Goal: Register for event/course: Sign up to attend an event or enroll in a course

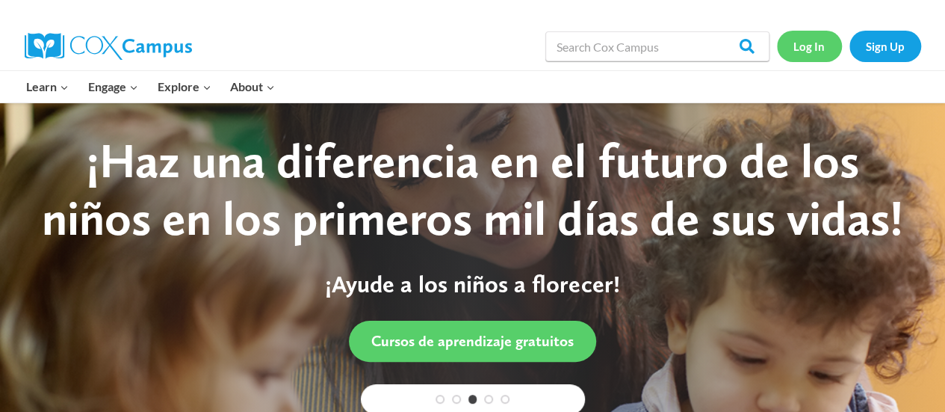
click at [801, 47] on link "Log In" at bounding box center [809, 46] width 65 height 31
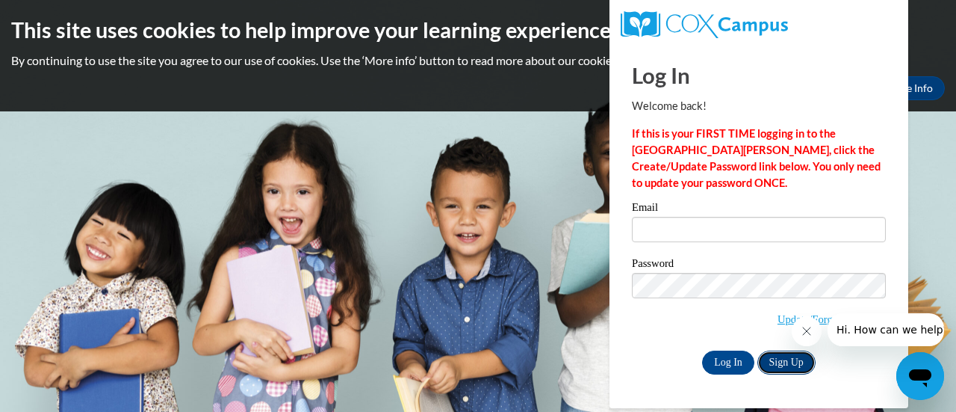
click at [781, 361] on link "Sign Up" at bounding box center [786, 362] width 58 height 24
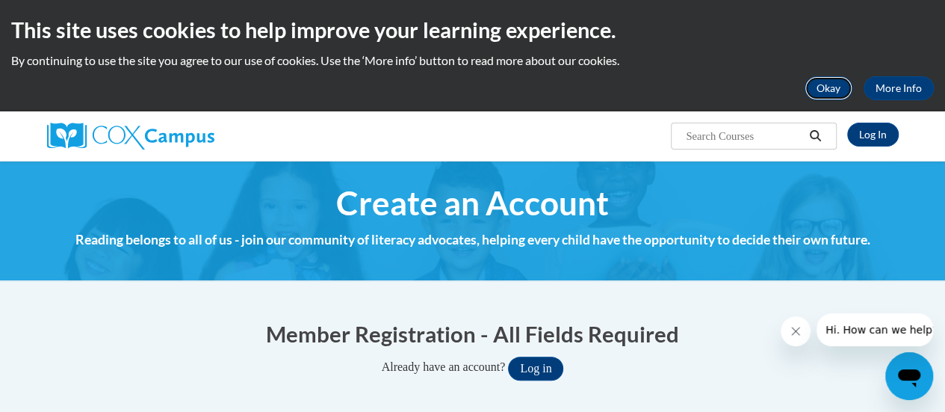
click at [842, 90] on button "Okay" at bounding box center [828, 88] width 48 height 24
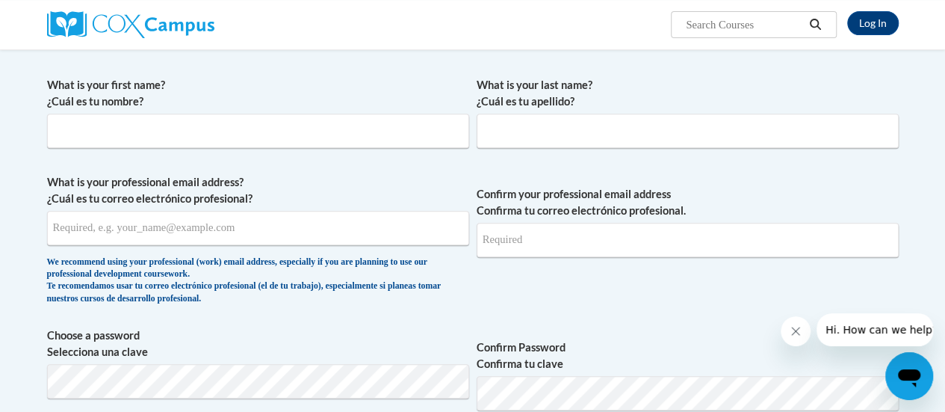
scroll to position [272, 0]
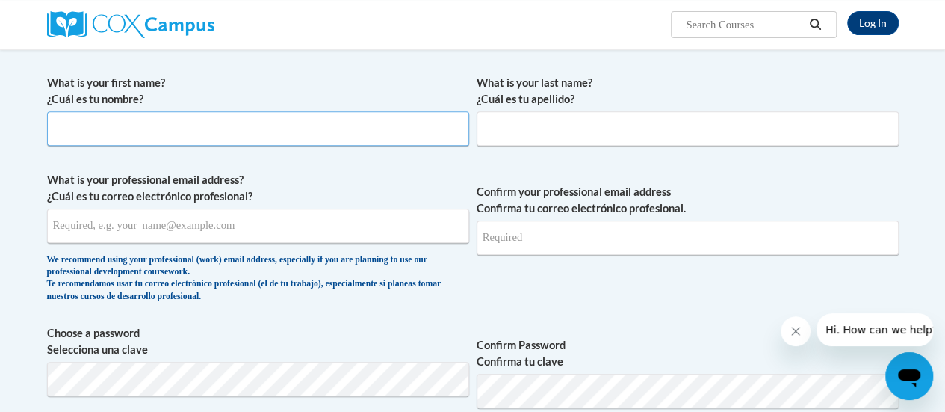
click at [438, 128] on input "What is your first name? ¿Cuál es tu nombre?" at bounding box center [258, 128] width 422 height 34
type input ">"
type input "Essence"
type input "Hall"
type input "[EMAIL_ADDRESS][DOMAIN_NAME]"
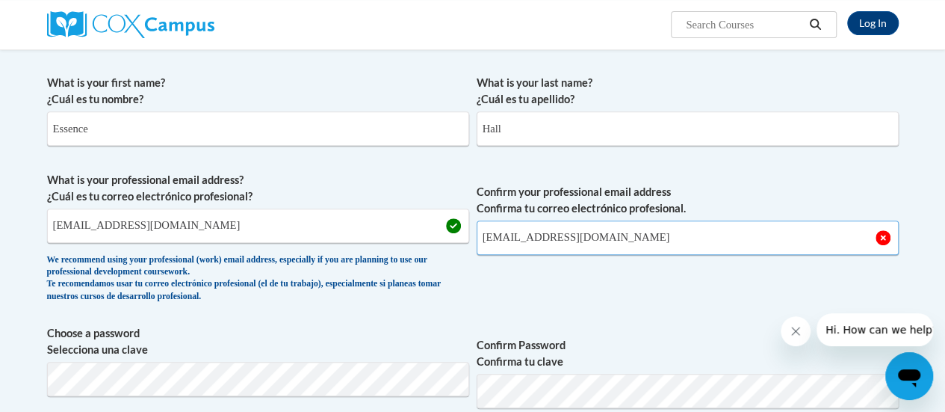
type input "[EMAIL_ADDRESS][DOMAIN_NAME]"
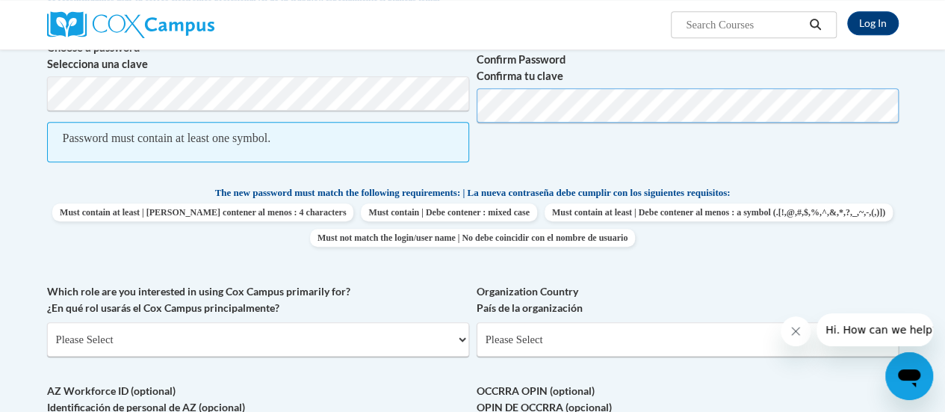
scroll to position [559, 0]
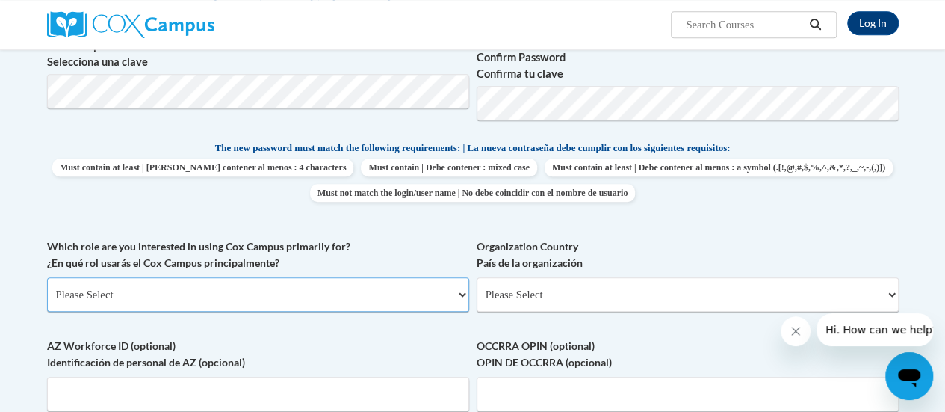
click at [224, 302] on select "Please Select College/University | Colegio/Universidad Community/Nonprofit Part…" at bounding box center [258, 294] width 422 height 34
select select "fbf2d438-af2f-41f8-98f1-81c410e29de3"
click at [47, 277] on select "Please Select College/University | Colegio/Universidad Community/Nonprofit Part…" at bounding box center [258, 294] width 422 height 34
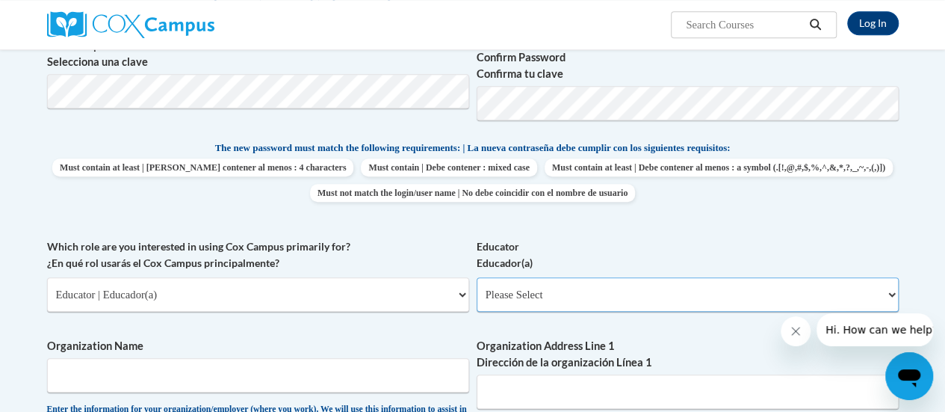
click at [499, 299] on select "Please Select Early Learning/Daycare Teacher/Family Home Care Provider | Maestr…" at bounding box center [688, 294] width 422 height 34
click at [477, 277] on select "Please Select Early Learning/Daycare Teacher/Family Home Care Provider | Maestr…" at bounding box center [688, 294] width 422 height 34
click at [506, 292] on select "Please Select Early Learning/Daycare Teacher/Family Home Care Provider | Maestr…" at bounding box center [688, 294] width 422 height 34
select select "5e2af403-4f2c-4e49-a02f-103e55d7b75b"
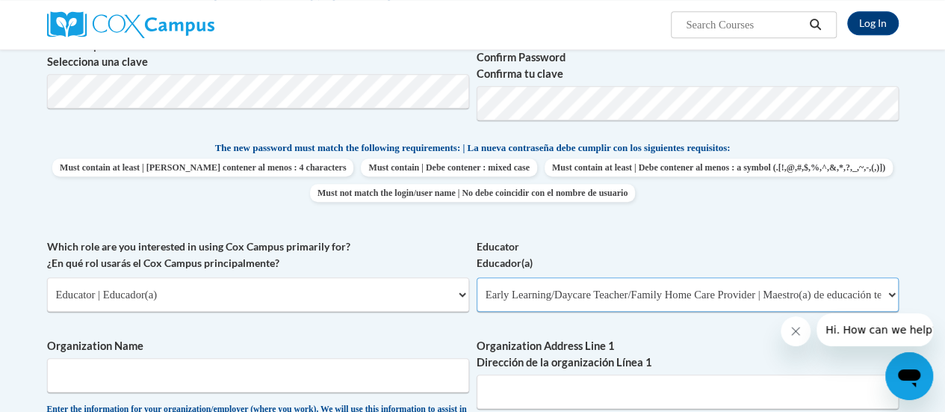
click at [477, 277] on select "Please Select Early Learning/Daycare Teacher/Family Home Care Provider | Maestr…" at bounding box center [688, 294] width 422 height 34
click at [379, 376] on input "Organization Name" at bounding box center [258, 375] width 422 height 34
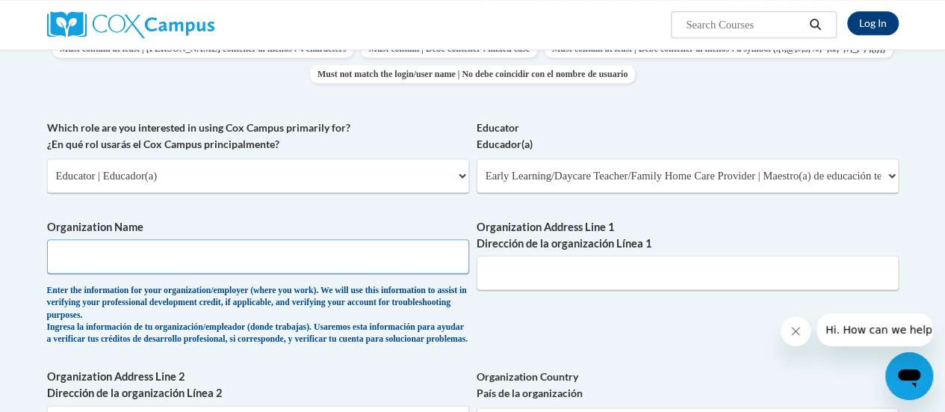
scroll to position [686, 0]
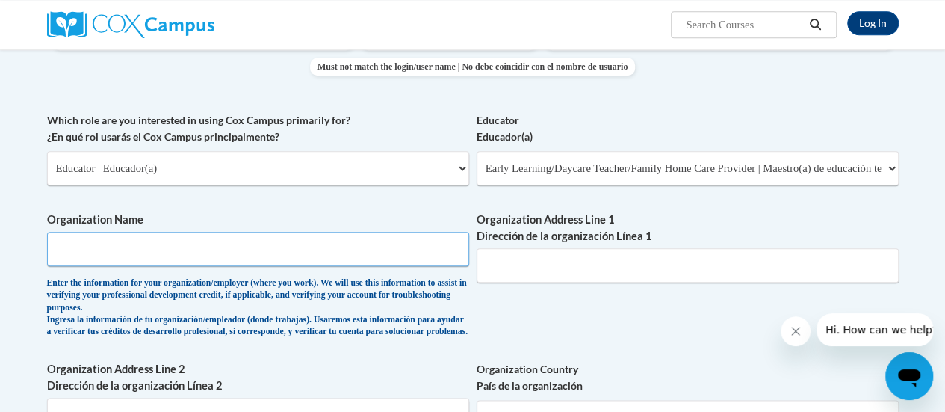
click at [258, 239] on input "Organization Name" at bounding box center [258, 249] width 422 height 34
type input "YMCA Metro Atlanta - ECDC"
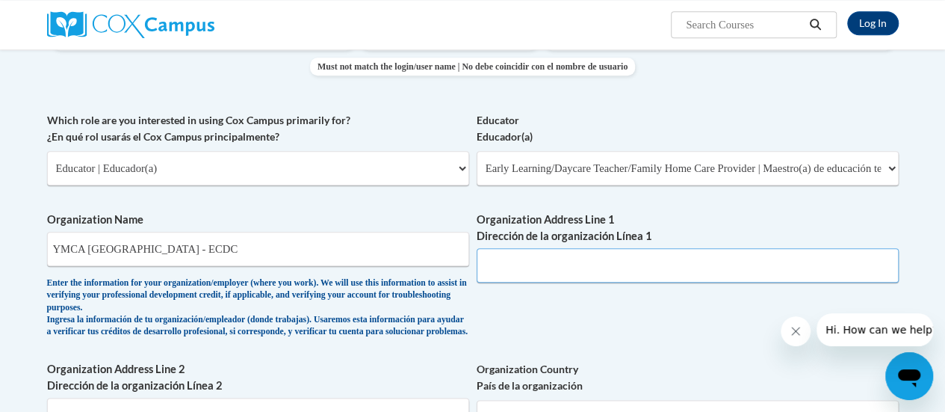
click at [518, 277] on input "Organization Address Line 1 Dirección de la organización Línea 1" at bounding box center [688, 265] width 422 height 34
type input "921 Florence St"
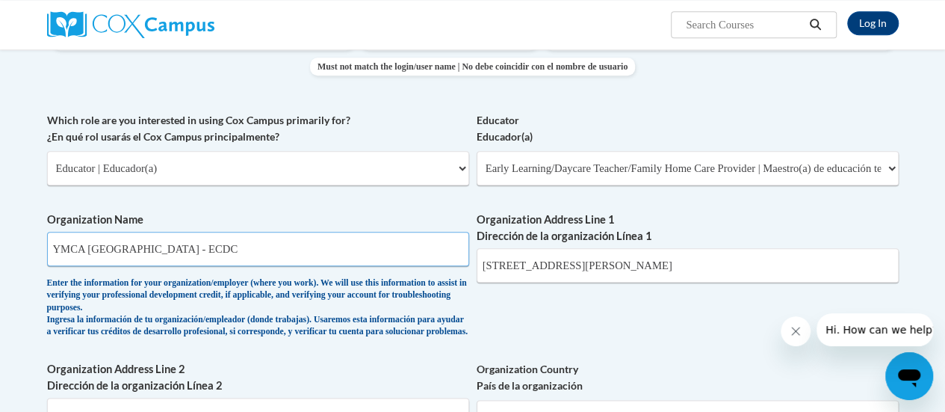
click at [382, 252] on input "YMCA Metro Atlanta - ECDC" at bounding box center [258, 249] width 422 height 34
click at [276, 242] on input "YMCA Metro Atlanta - ECDC -" at bounding box center [258, 249] width 422 height 34
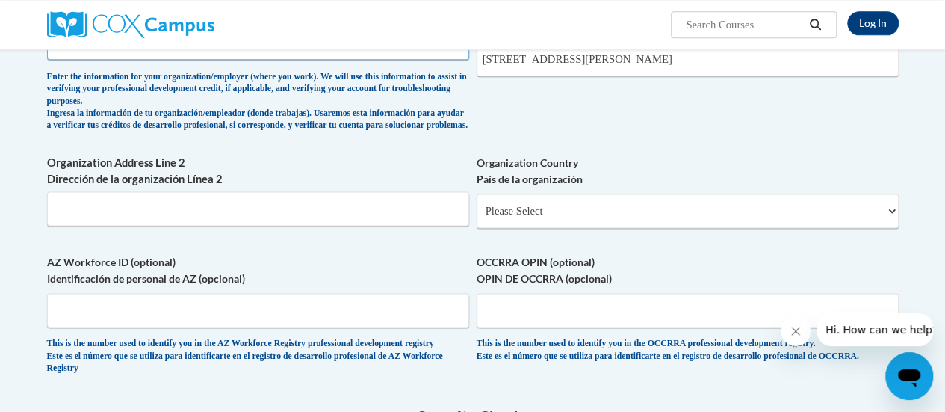
scroll to position [905, 0]
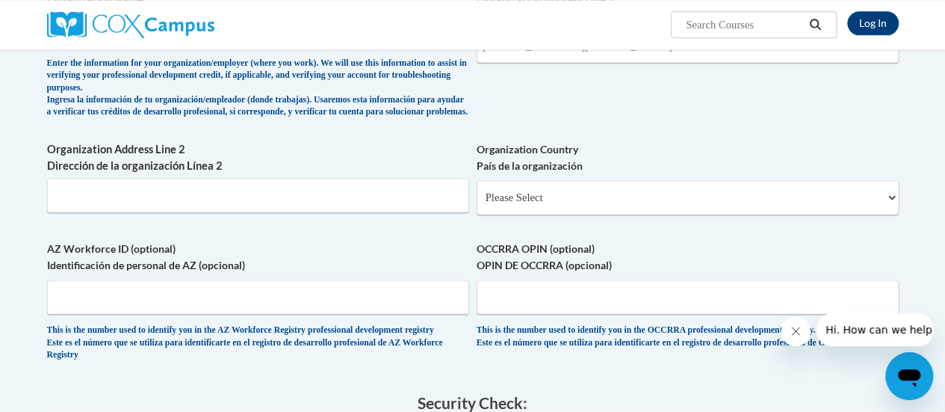
type input "YMCA Metro Atlanta - ECDC - Floyd Headstart"
click at [506, 214] on select "Please Select United States | Estados Unidos Outside of the United States | Fue…" at bounding box center [688, 197] width 422 height 34
select select "ad49bcad-a171-4b2e-b99c-48b446064914"
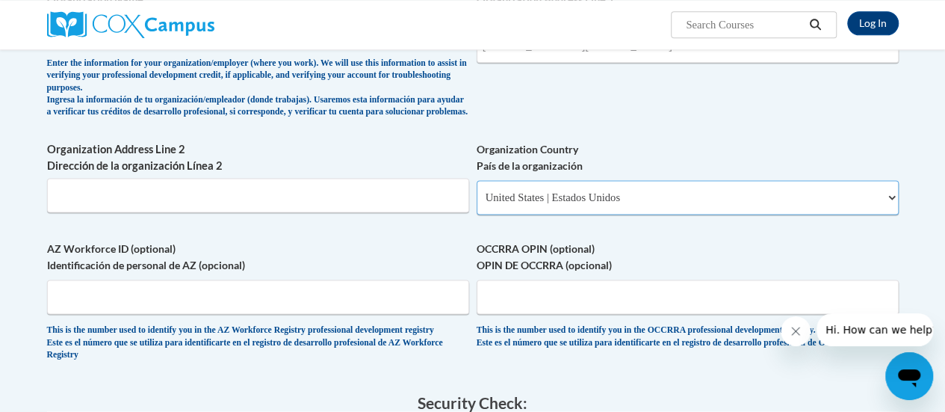
click at [477, 191] on select "Please Select United States | Estados Unidos Outside of the United States | Fue…" at bounding box center [688, 197] width 422 height 34
select select
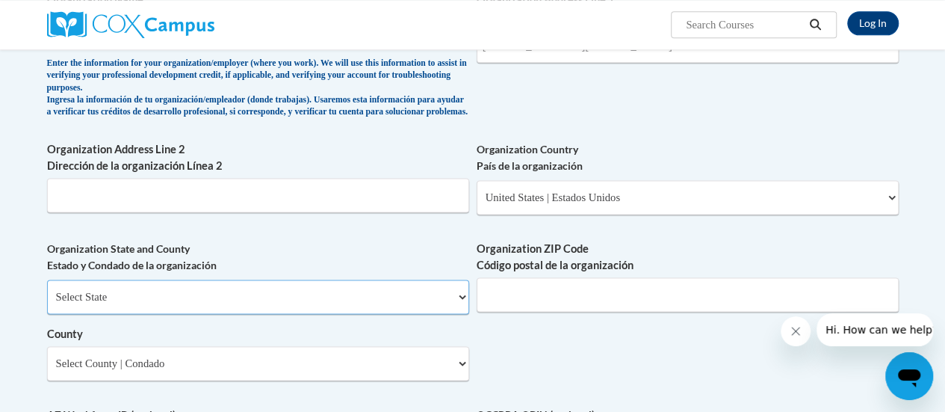
click at [405, 313] on select "Select State Alabama Alaska Arizona Arkansas California Colorado Connecticut De…" at bounding box center [258, 296] width 422 height 34
select select "Georgia"
click at [47, 291] on select "Select State Alabama Alaska Arizona Arkansas California Colorado Connecticut De…" at bounding box center [258, 296] width 422 height 34
click at [496, 299] on input "Organization ZIP Code Código postal de la organización" at bounding box center [688, 294] width 422 height 34
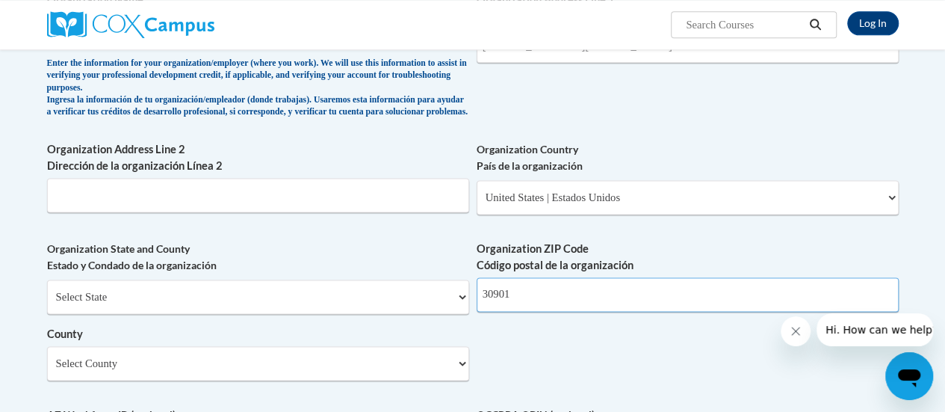
type input "30901"
click at [461, 365] on select "Select County Appling Atkinson Bacon Baker Baldwin Banks Barrow Bartow Ben Hill…" at bounding box center [258, 363] width 422 height 34
select select "Richmond"
click at [47, 357] on select "Select County Appling Atkinson Bacon Baker Baldwin Banks Barrow Bartow Ben Hill…" at bounding box center [258, 363] width 422 height 34
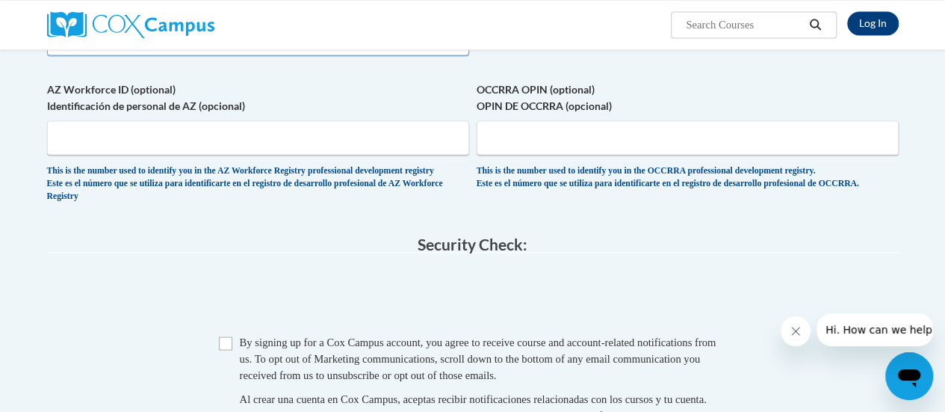
scroll to position [1244, 0]
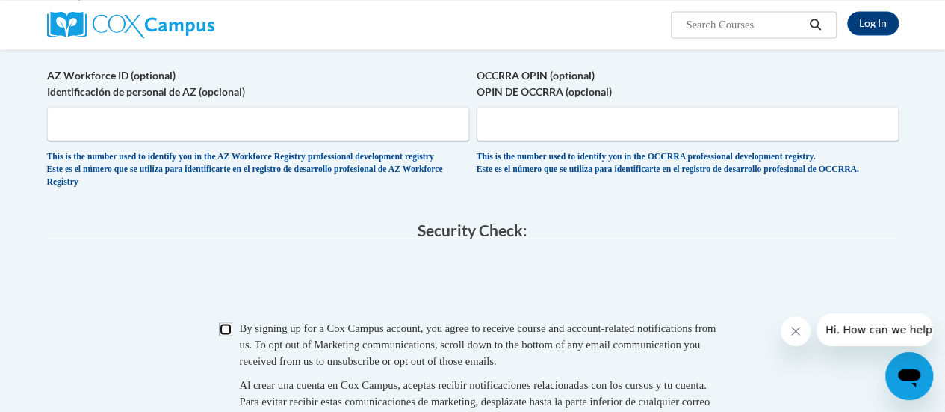
click at [229, 335] on input "Checkbox" at bounding box center [225, 328] width 13 height 13
checkbox input "true"
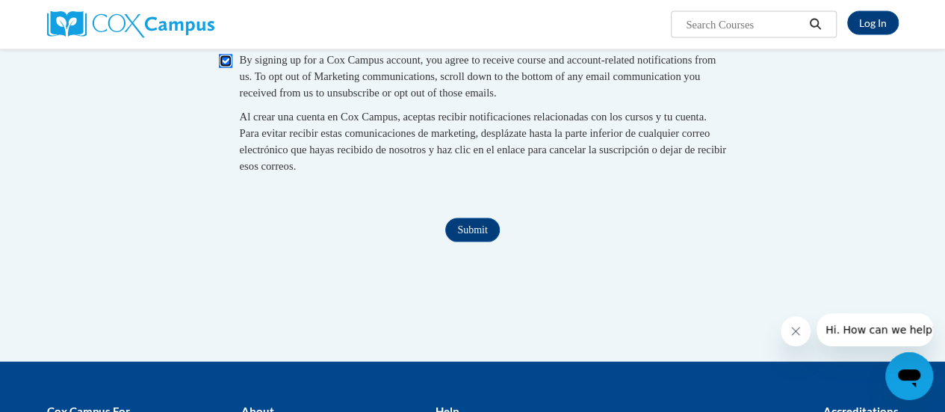
scroll to position [1517, 0]
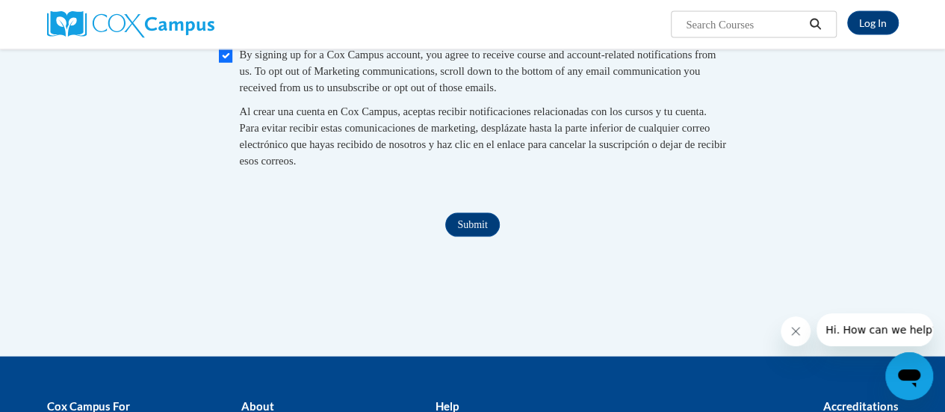
click at [639, 237] on div "Submit Submit" at bounding box center [472, 225] width 851 height 24
click at [477, 237] on input "Submit" at bounding box center [472, 225] width 54 height 24
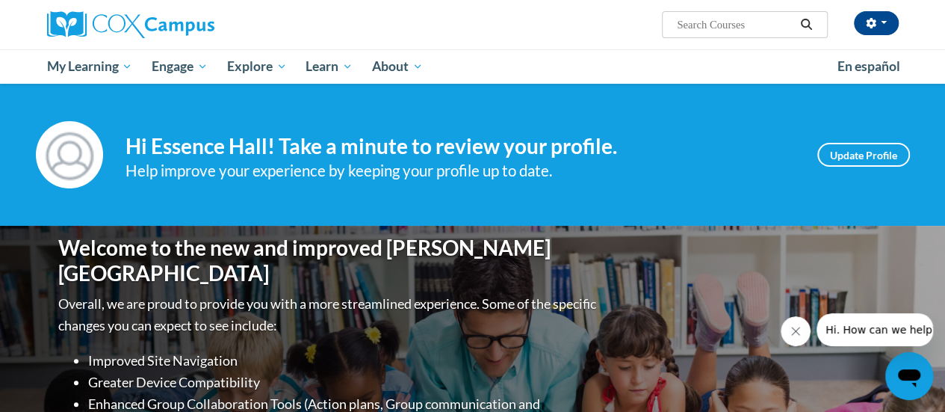
drag, startPoint x: 0, startPoint y: 0, endPoint x: 913, endPoint y: 111, distance: 920.2
click at [913, 111] on div "Your profile Hi Essence Hall! Take a minute to review your profile. Help improv…" at bounding box center [472, 155] width 945 height 142
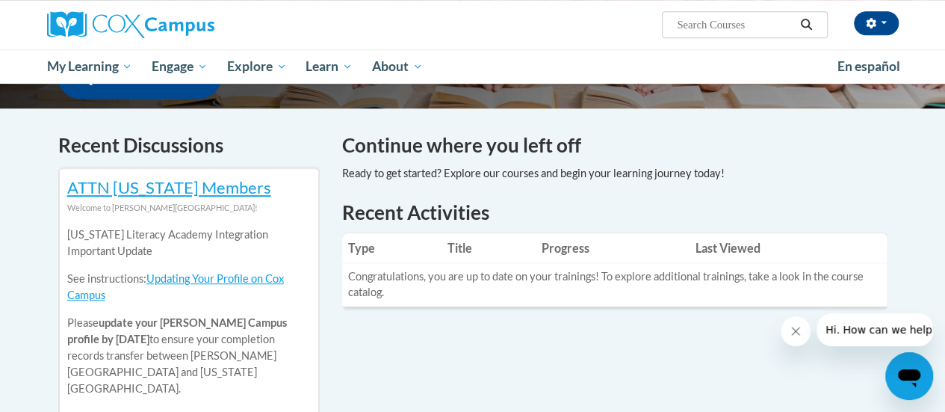
scroll to position [418, 0]
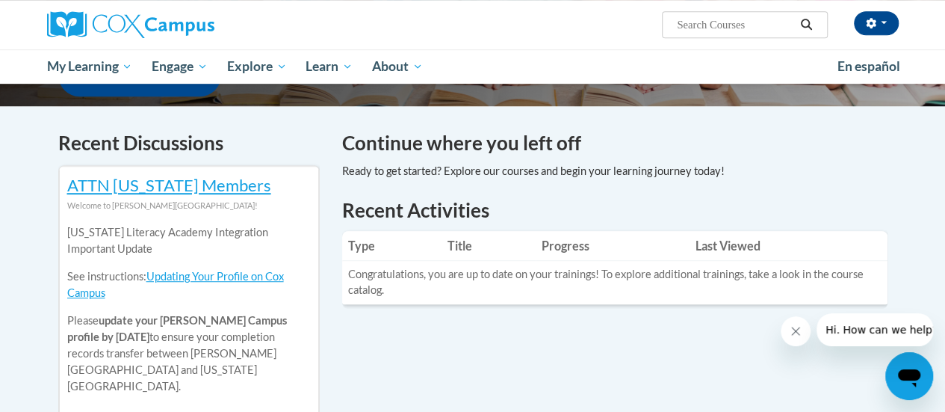
click at [679, 28] on input "Search..." at bounding box center [734, 25] width 119 height 18
click at [745, 52] on ul "My Learning My Learning My Course Progress Certificates My Action Plans Group D…" at bounding box center [432, 66] width 790 height 34
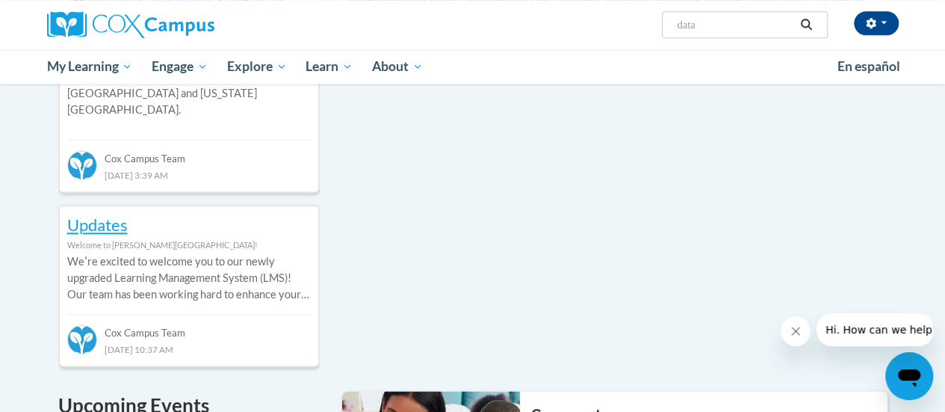
scroll to position [778, 0]
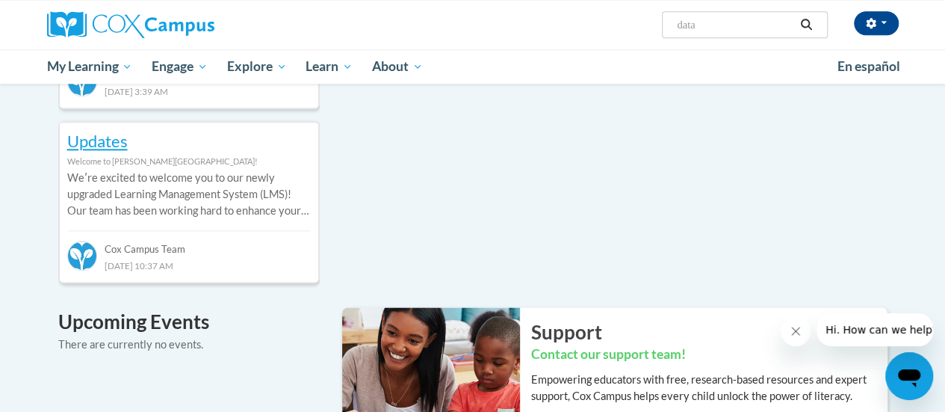
click at [721, 20] on input "data" at bounding box center [734, 25] width 119 height 18
type input "data driven"
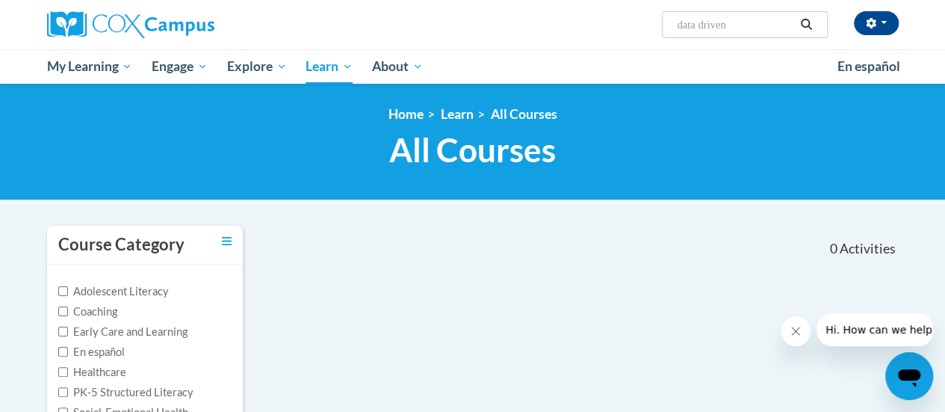
drag, startPoint x: 944, startPoint y: 187, endPoint x: 949, endPoint y: 205, distance: 18.5
click at [944, 205] on html "Essence Hall (Eastern Daylight Time GMT-0400 ) My Profile Inbox My Transcripts …" at bounding box center [472, 206] width 945 height 412
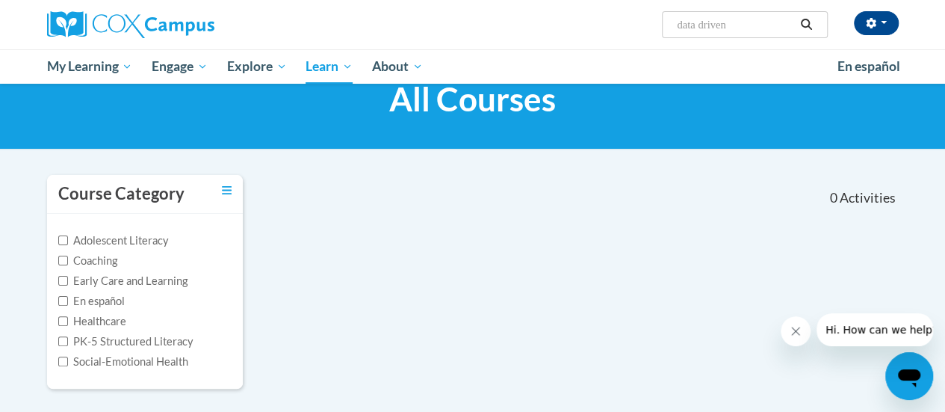
scroll to position [42, 0]
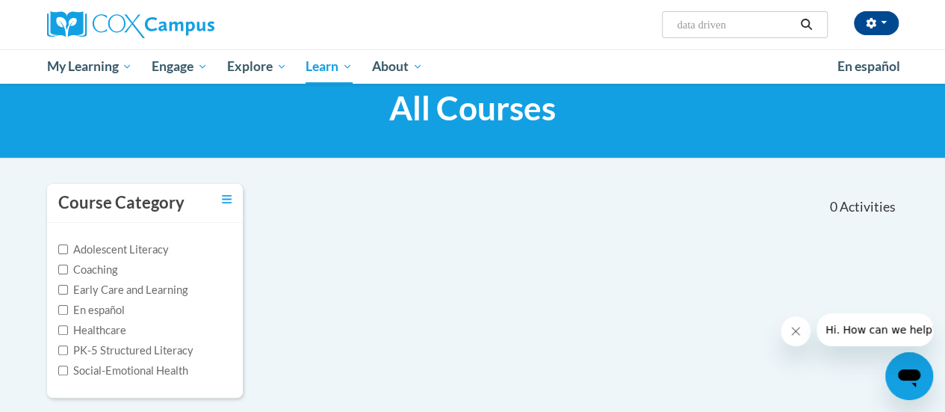
drag, startPoint x: 739, startPoint y: 23, endPoint x: 600, endPoint y: 11, distance: 140.2
click at [600, 11] on div "Essence Hall (Eastern Daylight Time GMT-0400 ) My Profile Inbox My Transcripts …" at bounding box center [618, 19] width 583 height 38
click at [766, 27] on input "data driven" at bounding box center [734, 25] width 119 height 18
type input "d"
paste input "Data-Driven Instruction"
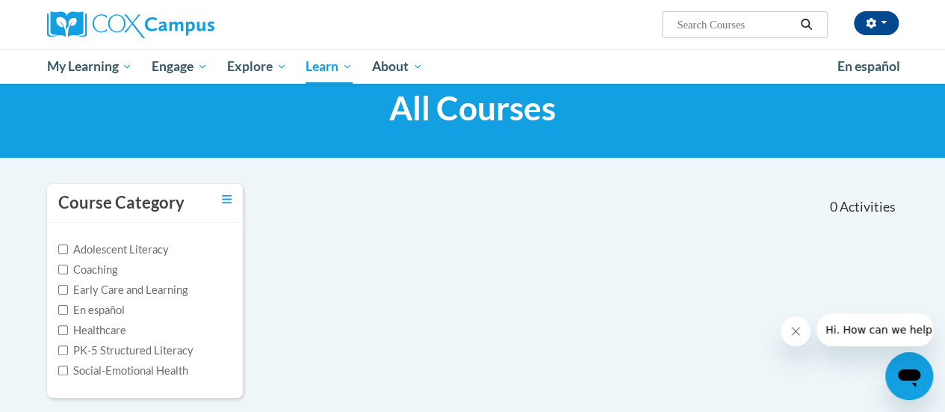
type input "Data-Driven Instruction"
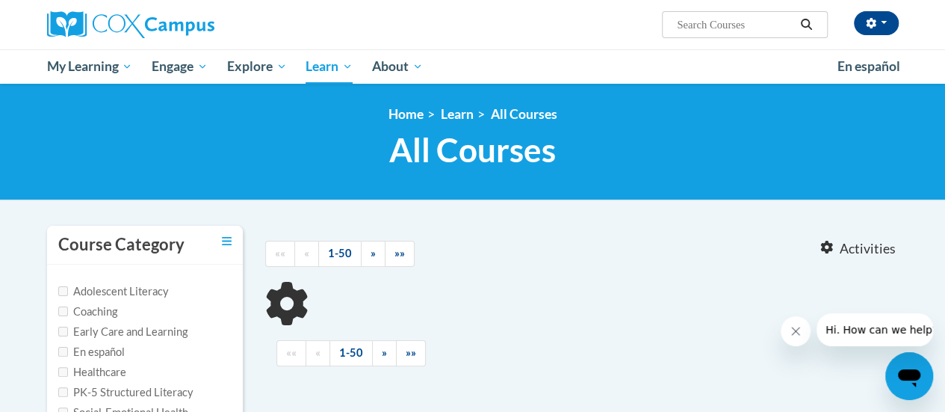
type input "Data-Driven Instruction"
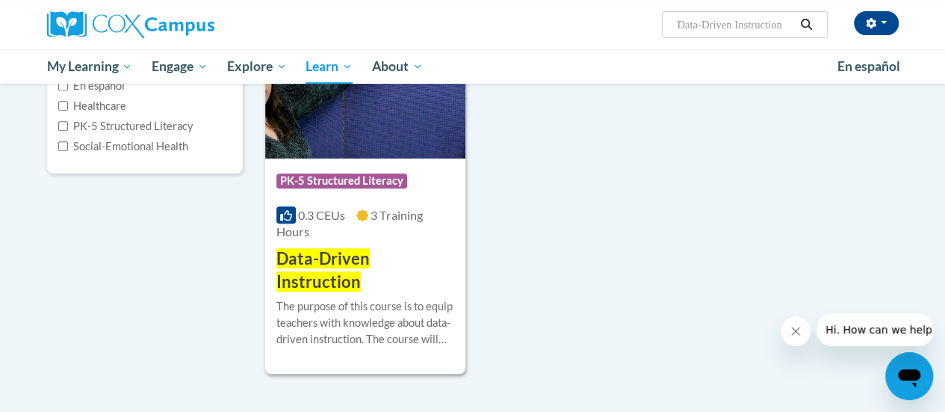
scroll to position [254, 0]
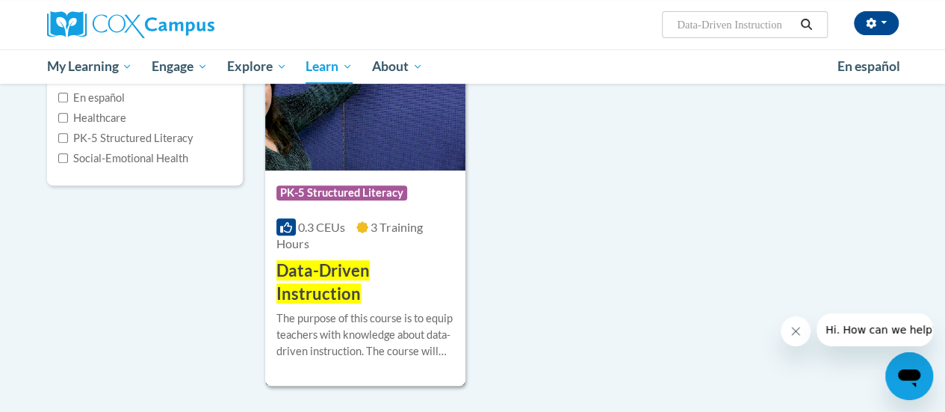
click at [403, 159] on img at bounding box center [365, 94] width 200 height 152
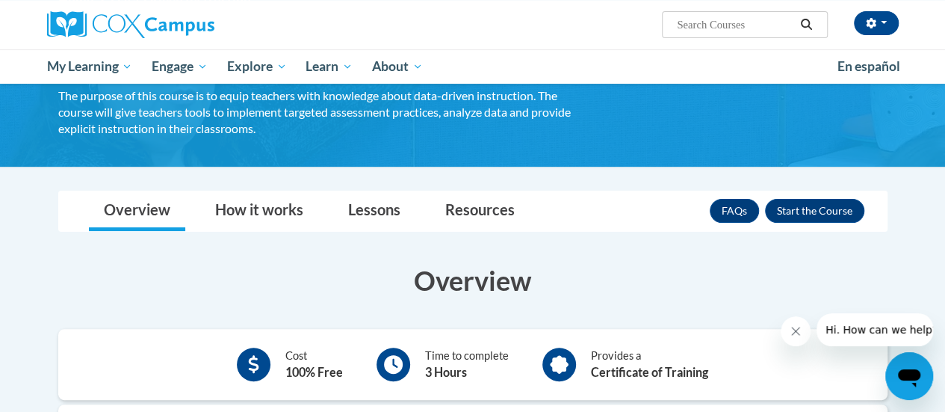
scroll to position [128, 0]
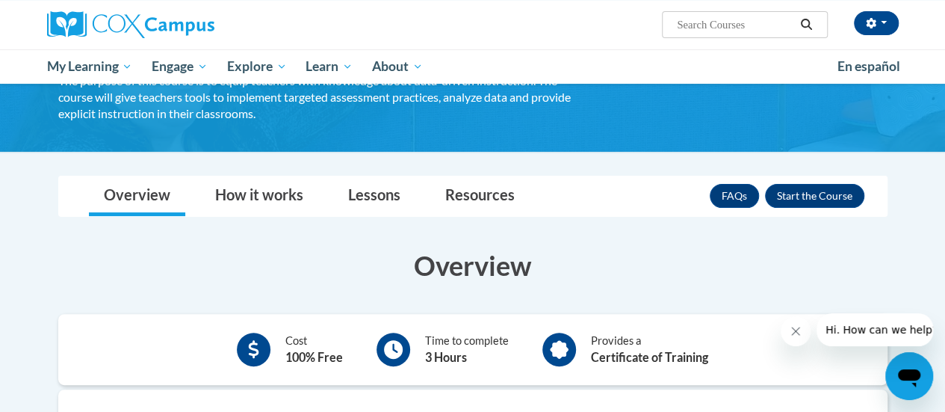
click at [943, 78] on div "Essence Hall (Eastern Daylight Time GMT-0400 ) My Profile Inbox My Transcripts …" at bounding box center [472, 42] width 945 height 84
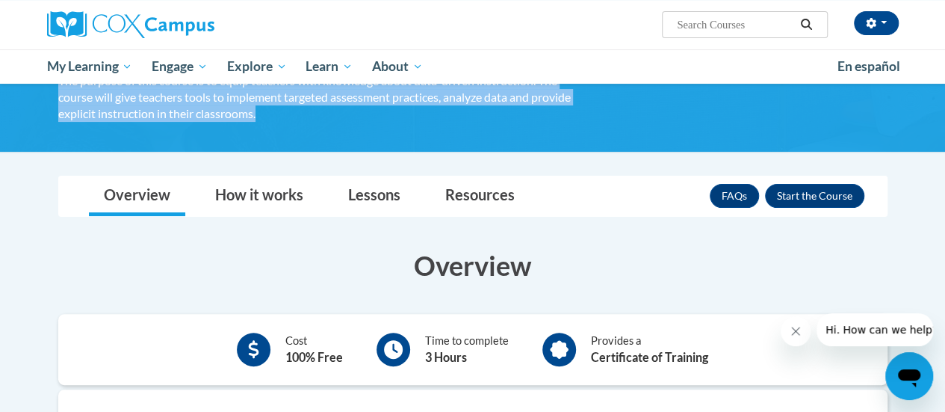
drag, startPoint x: 943, startPoint y: 78, endPoint x: 949, endPoint y: 121, distance: 43.1
click at [944, 121] on html "Essence Hall (Eastern Daylight Time GMT-0400 ) My Profile Inbox My Transcripts …" at bounding box center [472, 78] width 945 height 412
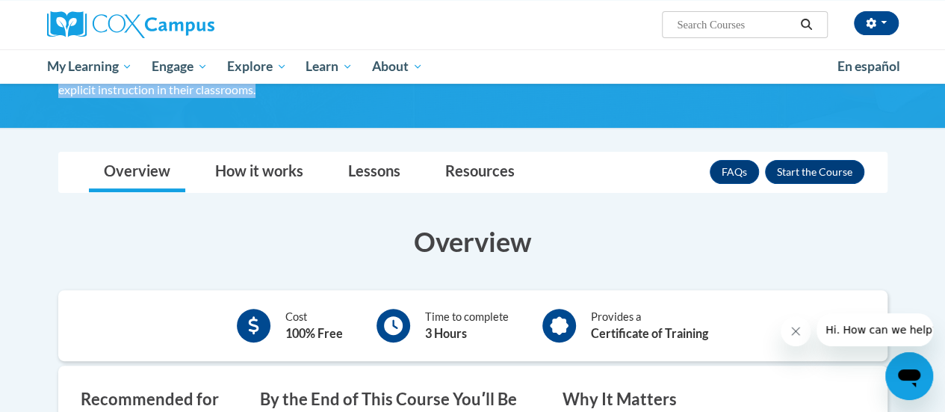
scroll to position [137, 0]
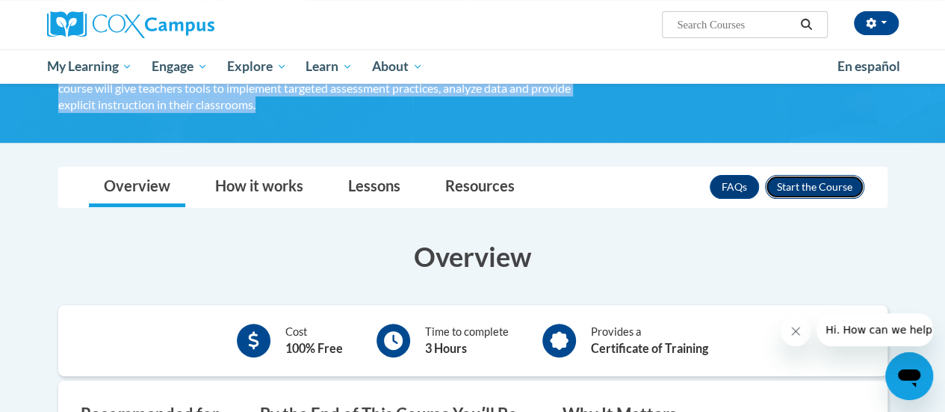
click at [810, 181] on button "Enroll" at bounding box center [814, 187] width 99 height 24
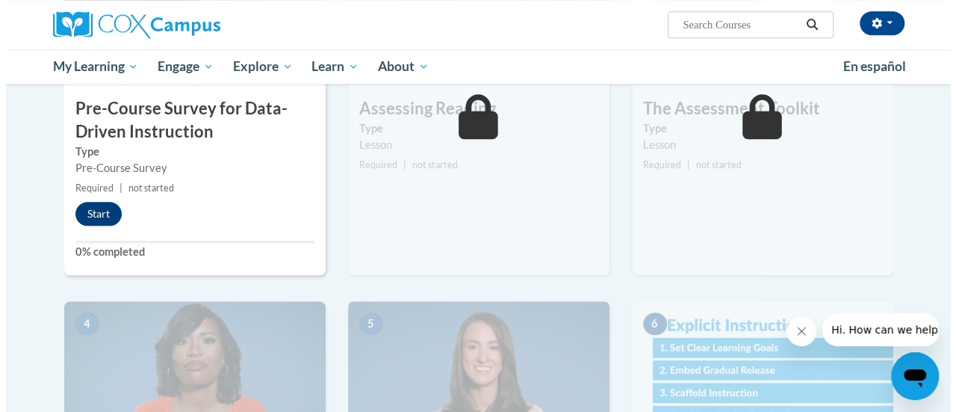
scroll to position [461, 0]
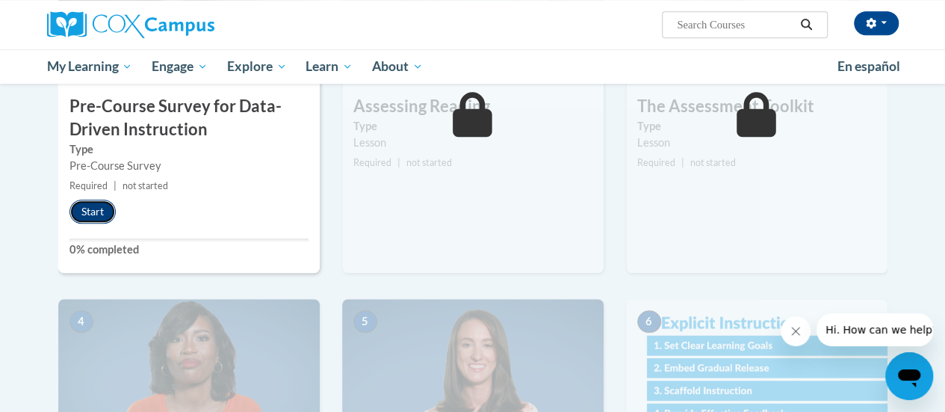
click at [92, 216] on button "Start" at bounding box center [92, 211] width 46 height 24
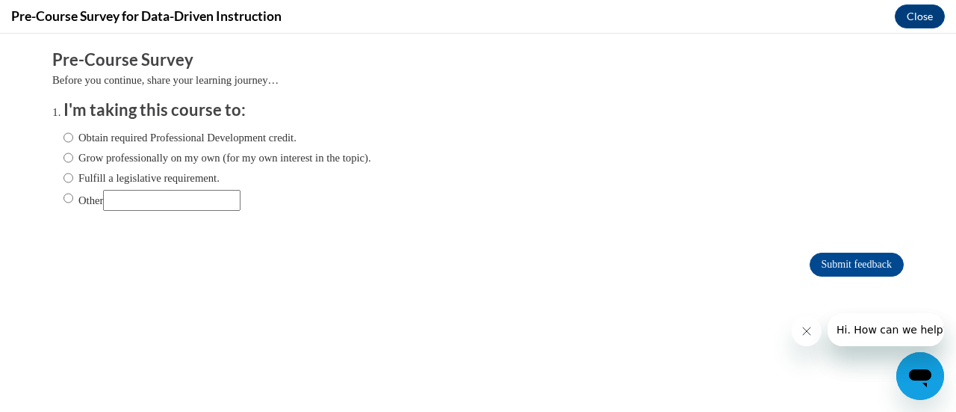
scroll to position [0, 0]
click at [63, 137] on input "Obtain required Professional Development credit." at bounding box center [68, 137] width 10 height 16
radio input "true"
click at [850, 264] on input "Submit feedback" at bounding box center [857, 264] width 94 height 24
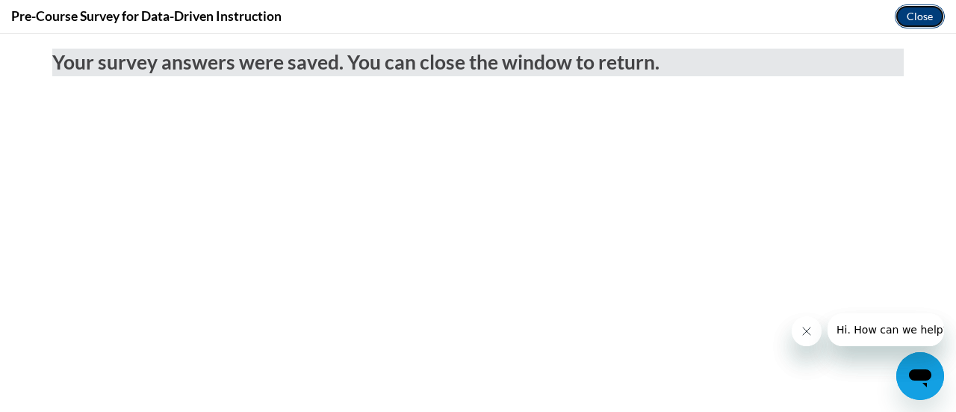
click at [920, 10] on button "Close" at bounding box center [920, 16] width 50 height 24
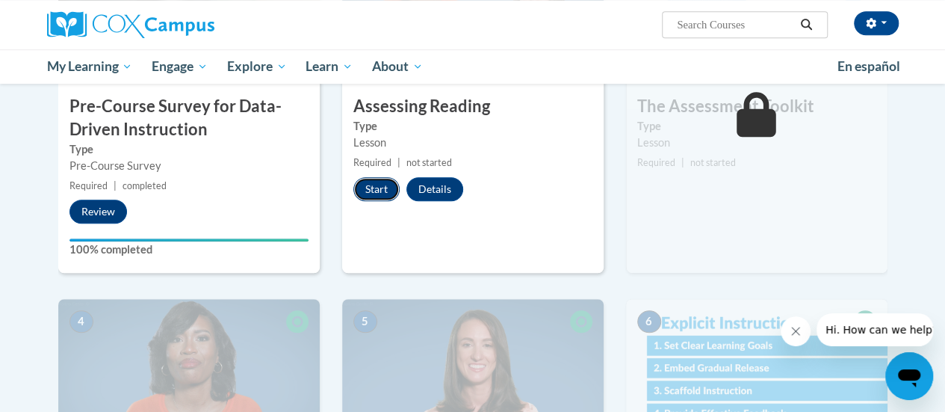
click at [378, 189] on button "Start" at bounding box center [376, 189] width 46 height 24
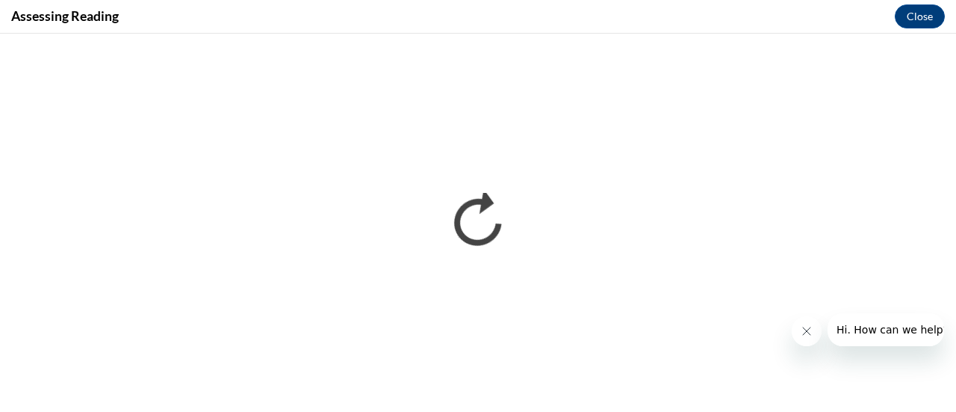
click at [823, 326] on div at bounding box center [868, 329] width 152 height 33
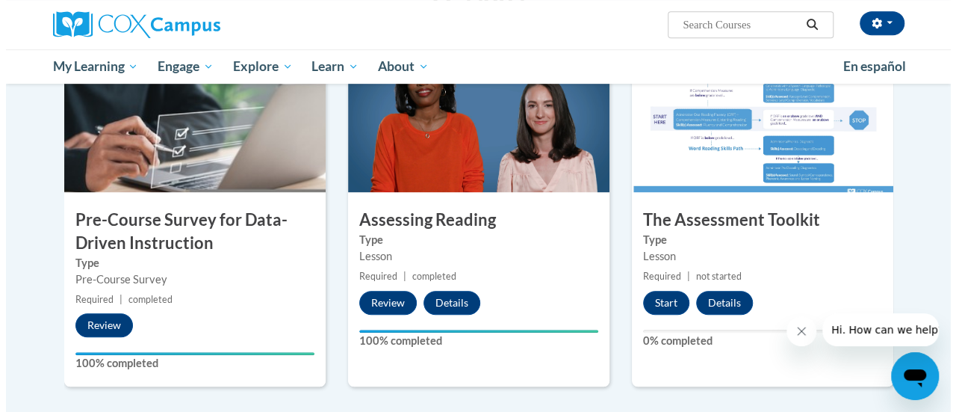
scroll to position [350, 0]
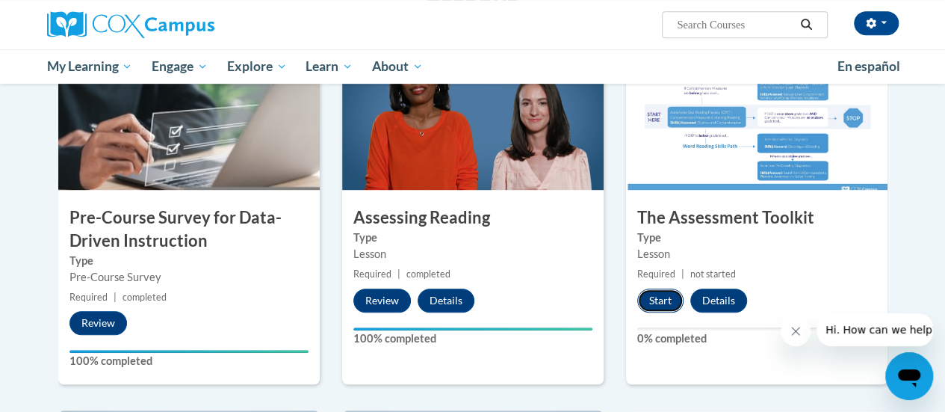
click at [667, 296] on button "Start" at bounding box center [660, 300] width 46 height 24
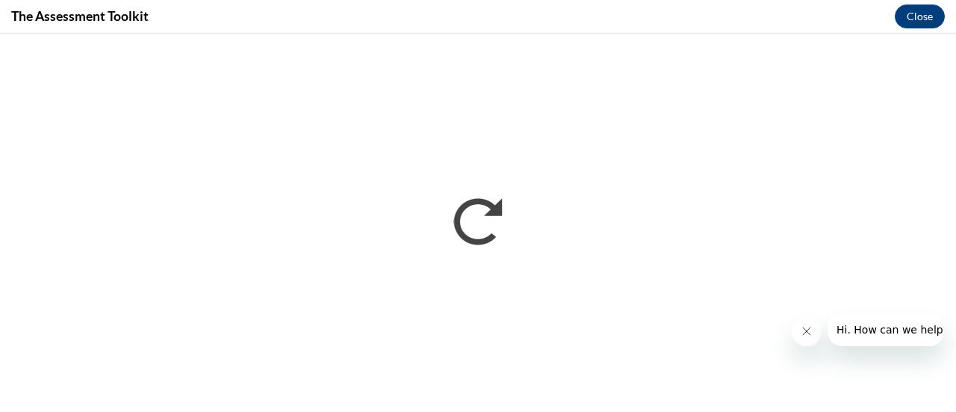
scroll to position [0, 0]
